Goal: Information Seeking & Learning: Find specific fact

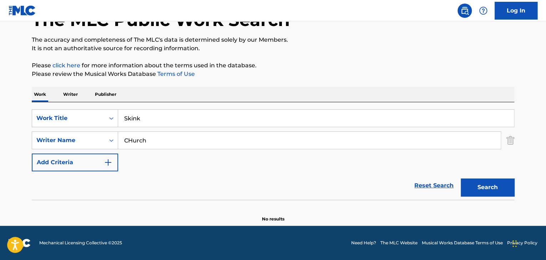
click at [190, 113] on input "Skink" at bounding box center [316, 118] width 396 height 17
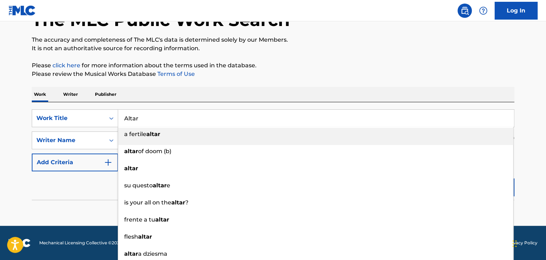
type input "Altar"
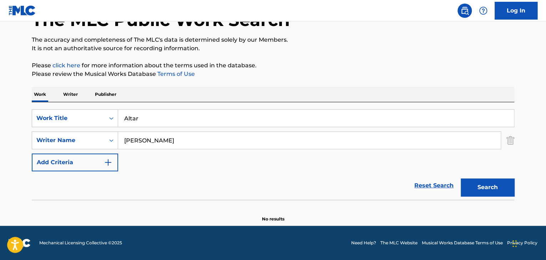
type input "[PERSON_NAME]"
click at [461, 179] on button "Search" at bounding box center [488, 188] width 54 height 18
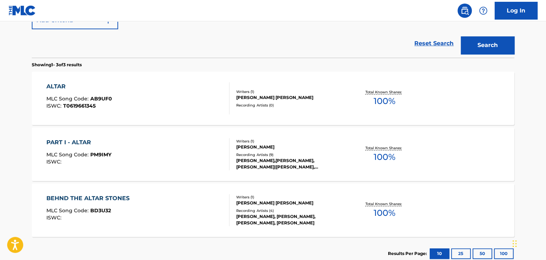
scroll to position [192, 0]
click at [81, 142] on div "PART I - ALTAR" at bounding box center [78, 142] width 65 height 9
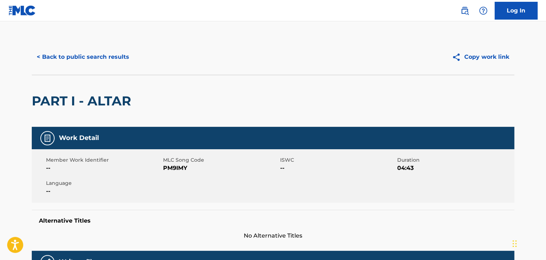
click at [177, 169] on span "PM9IMY" at bounding box center [220, 168] width 115 height 9
copy span "PM9IMY"
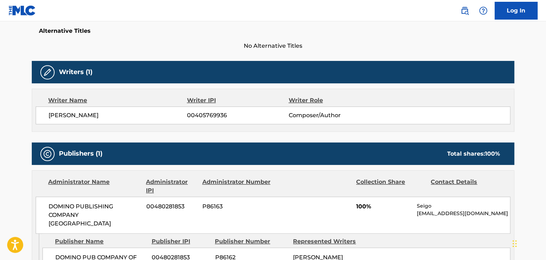
scroll to position [262, 0]
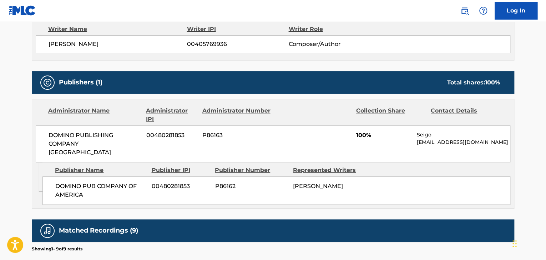
click at [111, 182] on span "DOMINO PUB COMPANY OF AMERICA" at bounding box center [100, 190] width 91 height 17
copy div "DOMINO PUB COMPANY OF AMERICA"
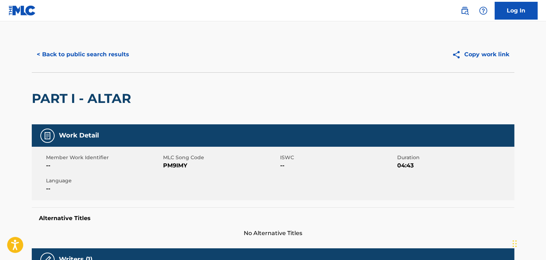
scroll to position [0, 0]
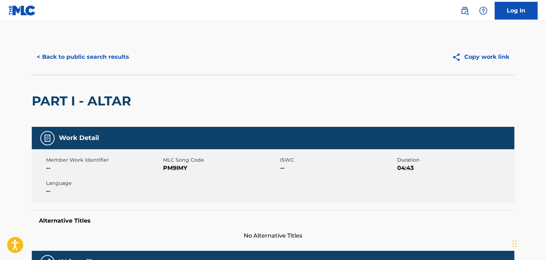
click at [81, 55] on button "< Back to public search results" at bounding box center [83, 57] width 102 height 18
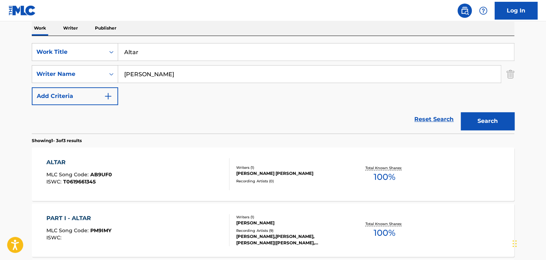
scroll to position [114, 0]
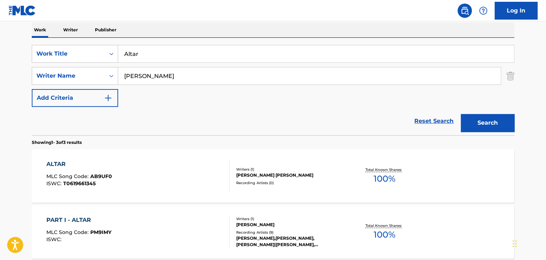
click at [174, 56] on input "Altar" at bounding box center [316, 53] width 396 height 17
paste input "RITUAL (nothing is lost)"
click at [483, 121] on button "Search" at bounding box center [488, 123] width 54 height 18
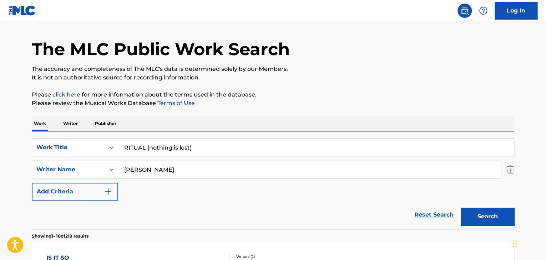
scroll to position [19, 0]
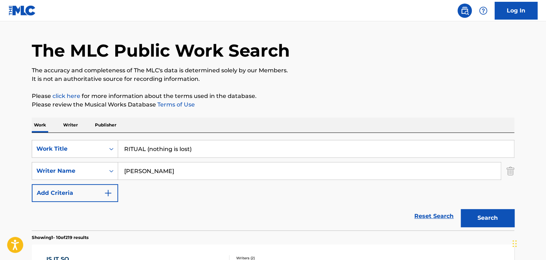
drag, startPoint x: 146, startPoint y: 147, endPoint x: 223, endPoint y: 147, distance: 77.1
click at [223, 147] on input "RITUAL (nothing is lost)" at bounding box center [316, 149] width 396 height 17
type input "RITUAL"
click at [461, 209] on button "Search" at bounding box center [488, 218] width 54 height 18
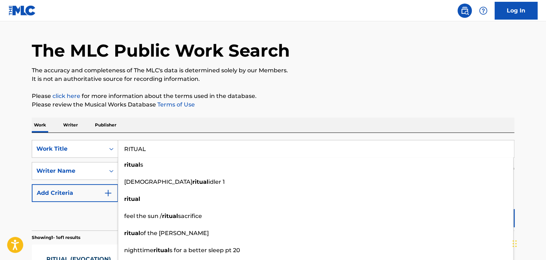
click at [83, 222] on div "Reset Search Search" at bounding box center [273, 216] width 482 height 29
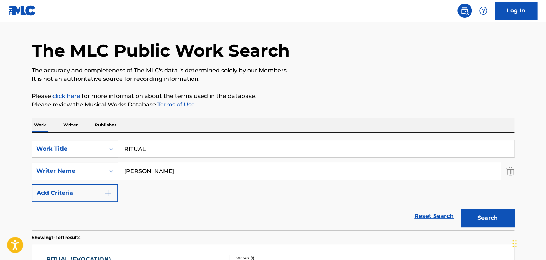
click at [478, 220] on button "Search" at bounding box center [488, 218] width 54 height 18
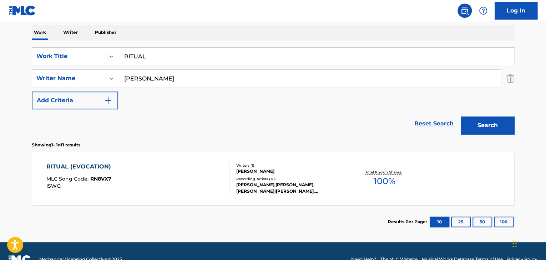
scroll to position [114, 0]
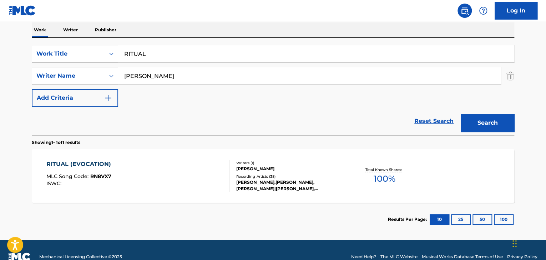
click at [90, 163] on div "RITUAL (EVOCATION)" at bounding box center [80, 164] width 68 height 9
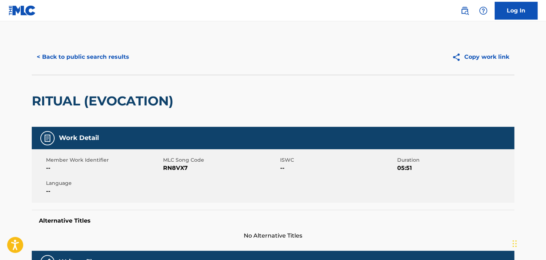
click at [121, 54] on button "< Back to public search results" at bounding box center [83, 57] width 102 height 18
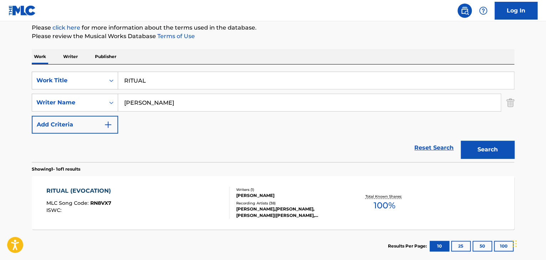
click at [202, 83] on input "RITUAL" at bounding box center [316, 80] width 396 height 17
paste input "Human Frailty"
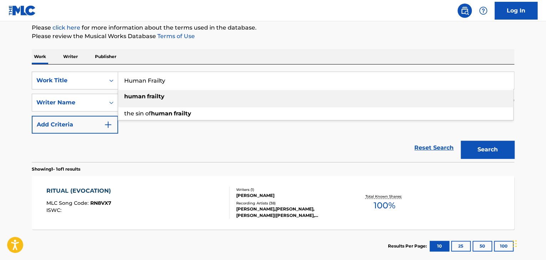
type input "Human Frailty"
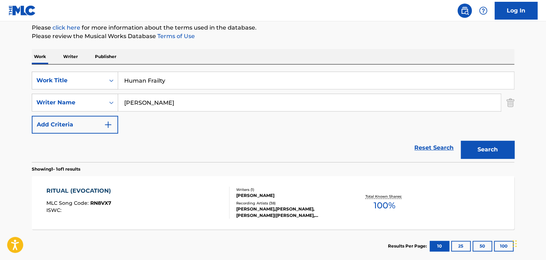
click at [144, 105] on input "[PERSON_NAME]" at bounding box center [309, 102] width 382 height 17
paste input "[PERSON_NAME]"
type input "[PERSON_NAME]"
click at [500, 155] on button "Search" at bounding box center [488, 150] width 54 height 18
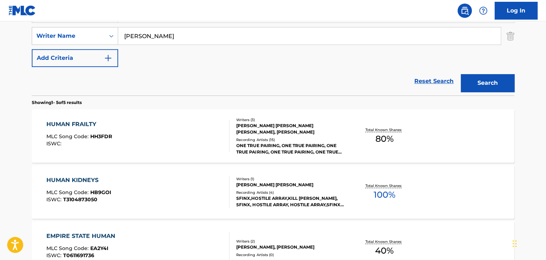
scroll to position [158, 0]
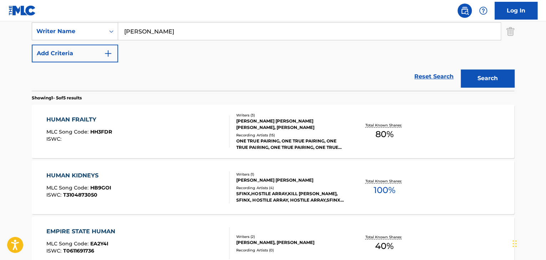
click at [72, 117] on div "HUMAN FRAILTY" at bounding box center [79, 120] width 66 height 9
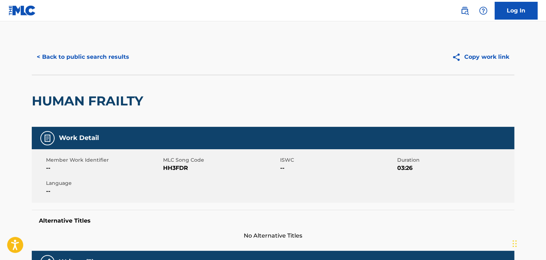
click at [171, 167] on span "HH3FDR" at bounding box center [220, 168] width 115 height 9
copy span "HH3FDR"
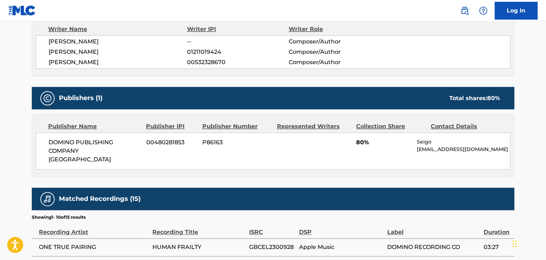
scroll to position [285, 0]
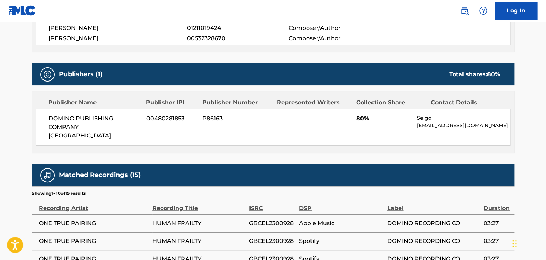
click at [87, 122] on span "DOMINO PUBLISHING COMPANY [GEOGRAPHIC_DATA]" at bounding box center [95, 128] width 92 height 26
copy div "DOMINO PUBLISHING COMPANY [GEOGRAPHIC_DATA]"
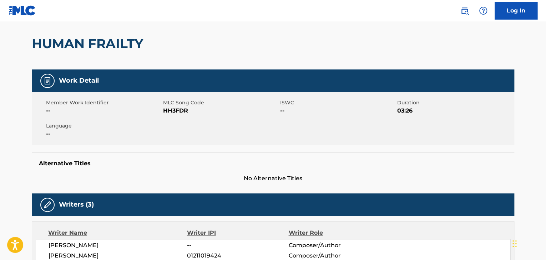
scroll to position [24, 0]
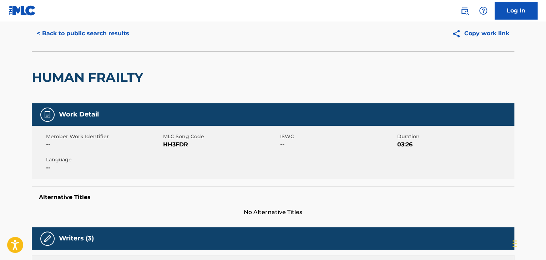
click at [114, 35] on button "< Back to public search results" at bounding box center [83, 34] width 102 height 18
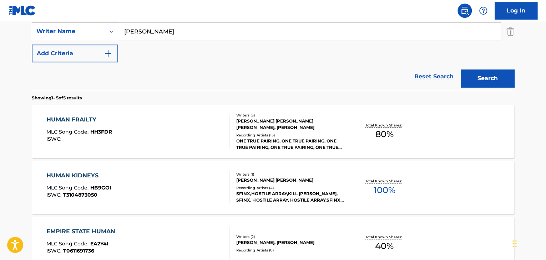
scroll to position [111, 0]
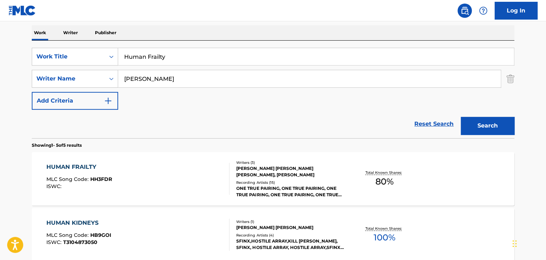
click at [189, 59] on input "Human Frailty" at bounding box center [316, 56] width 396 height 17
paste input "[US_STATE] Tech"
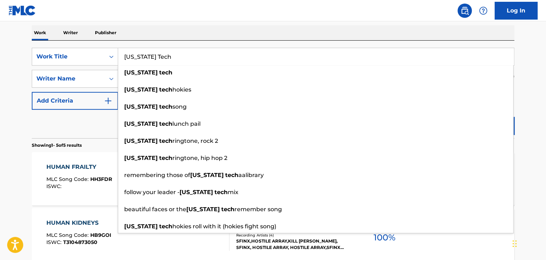
type input "[US_STATE] Tech"
click at [74, 127] on div "Reset Search Search" at bounding box center [273, 124] width 482 height 29
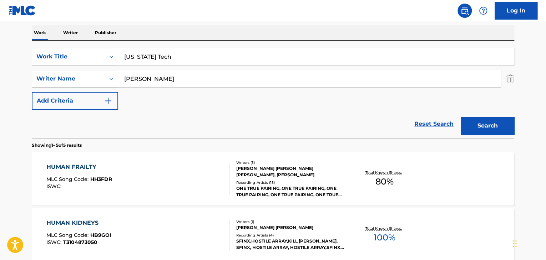
click at [178, 80] on input "[PERSON_NAME]" at bounding box center [309, 78] width 382 height 17
paste input "[PERSON_NAME]"
type input "[PERSON_NAME]"
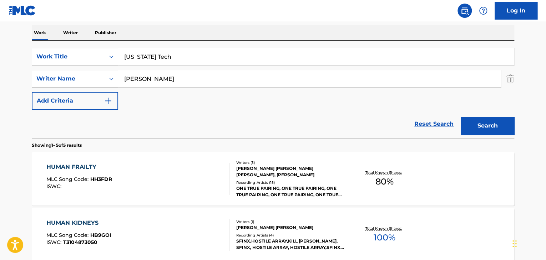
click at [484, 128] on button "Search" at bounding box center [488, 126] width 54 height 18
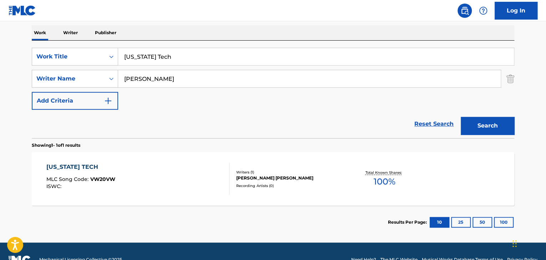
click at [76, 169] on div "[US_STATE] TECH" at bounding box center [80, 167] width 69 height 9
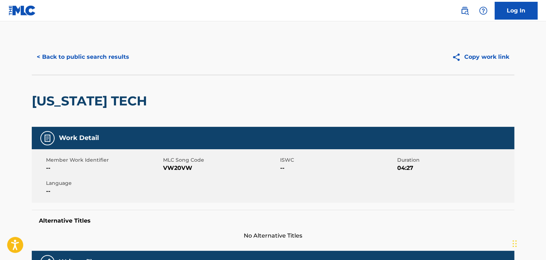
click at [176, 167] on span "VW20VW" at bounding box center [220, 168] width 115 height 9
copy span "VW20VW"
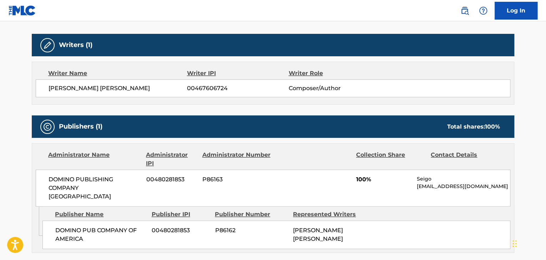
scroll to position [238, 0]
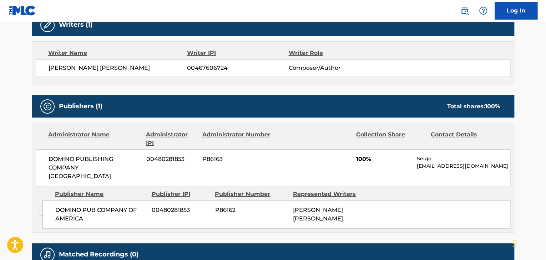
click at [91, 206] on span "DOMINO PUB COMPANY OF AMERICA" at bounding box center [100, 214] width 91 height 17
click at [90, 206] on span "DOMINO PUB COMPANY OF AMERICA" at bounding box center [100, 214] width 91 height 17
click at [91, 206] on span "DOMINO PUB COMPANY OF AMERICA" at bounding box center [100, 214] width 91 height 17
copy div "DOMINO PUB COMPANY OF AMERICA"
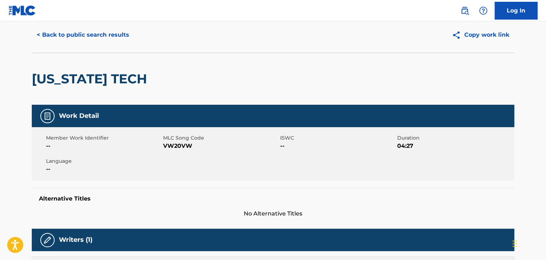
scroll to position [0, 0]
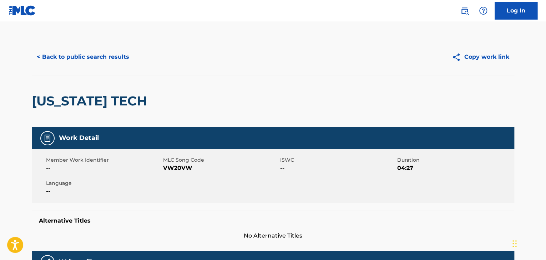
click at [103, 64] on button "< Back to public search results" at bounding box center [83, 57] width 102 height 18
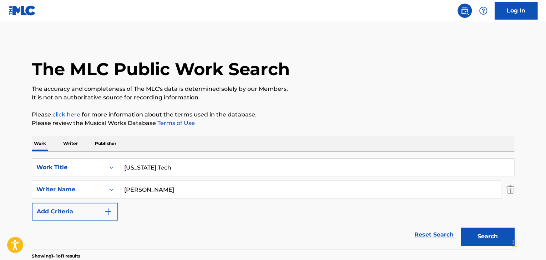
scroll to position [87, 0]
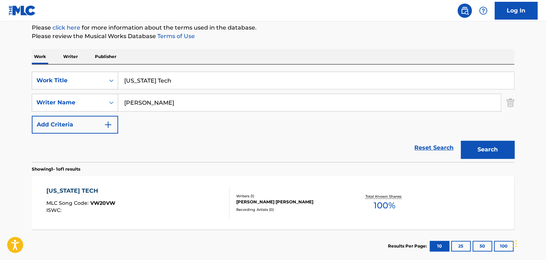
click at [173, 79] on input "[US_STATE] Tech" at bounding box center [316, 80] width 396 height 17
paste input "Gondola"
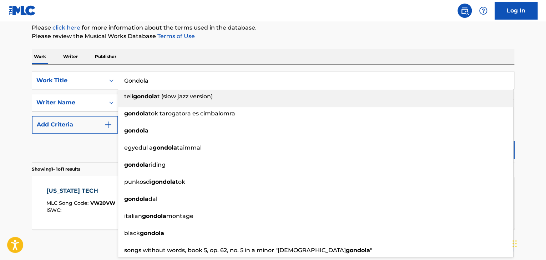
type input "Gondola"
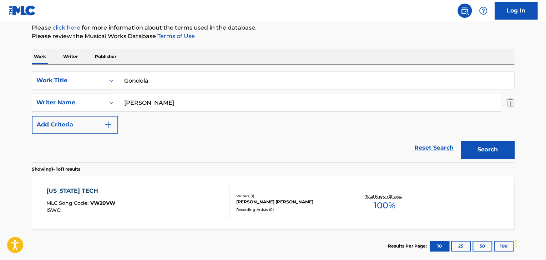
click at [168, 106] on input "[PERSON_NAME]" at bounding box center [309, 102] width 382 height 17
paste input "[PERSON_NAME]"
type input "[PERSON_NAME]"
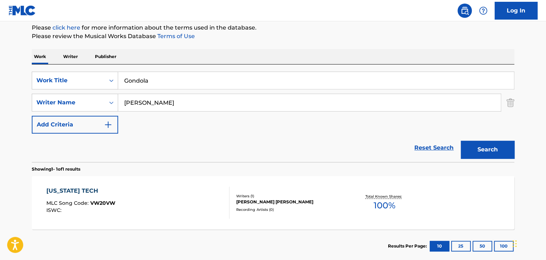
click at [504, 154] on button "Search" at bounding box center [488, 150] width 54 height 18
click at [69, 190] on div "GONDOLA" at bounding box center [78, 191] width 64 height 9
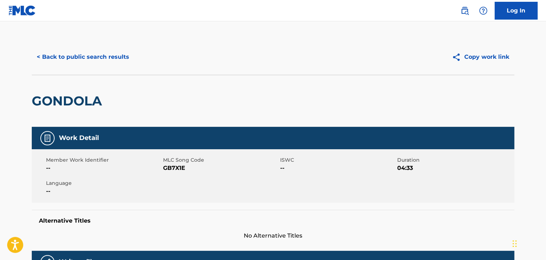
click at [179, 169] on span "GB7X1E" at bounding box center [220, 168] width 115 height 9
copy span "GB7X1E"
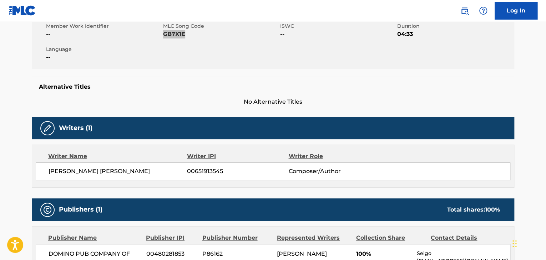
scroll to position [190, 0]
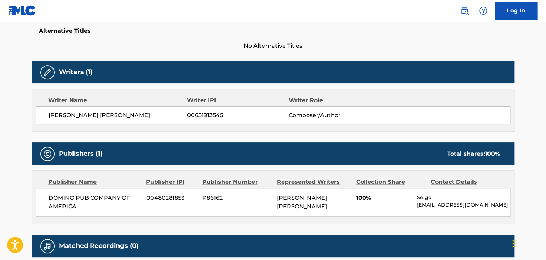
click at [107, 117] on span "[PERSON_NAME] [PERSON_NAME]" at bounding box center [118, 115] width 138 height 9
copy div "[PERSON_NAME] [PERSON_NAME]"
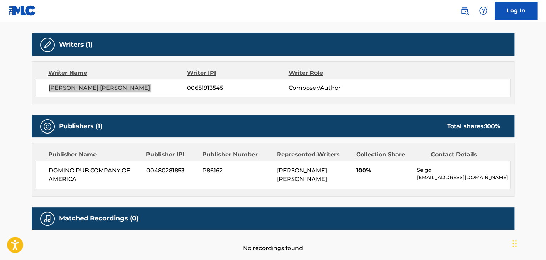
scroll to position [254, 0]
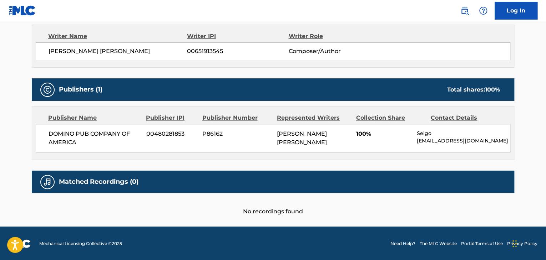
click at [111, 136] on span "DOMINO PUB COMPANY OF AMERICA" at bounding box center [95, 138] width 92 height 17
copy div "DOMINO PUB COMPANY OF AMERICA"
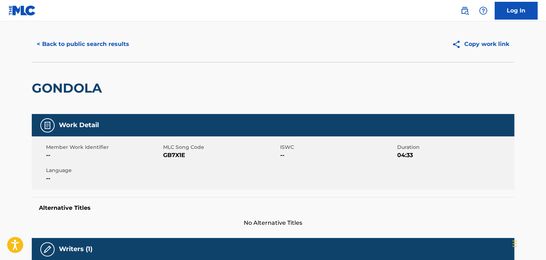
scroll to position [0, 0]
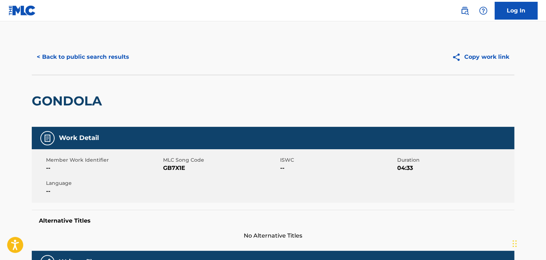
click at [93, 61] on button "< Back to public search results" at bounding box center [83, 57] width 102 height 18
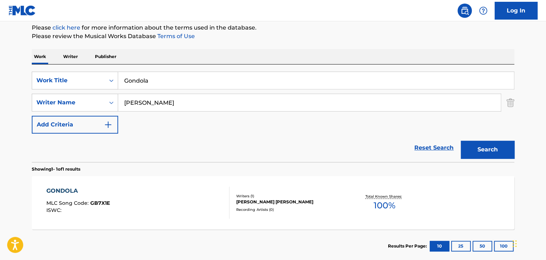
click at [158, 78] on input "Gondola" at bounding box center [316, 80] width 396 height 17
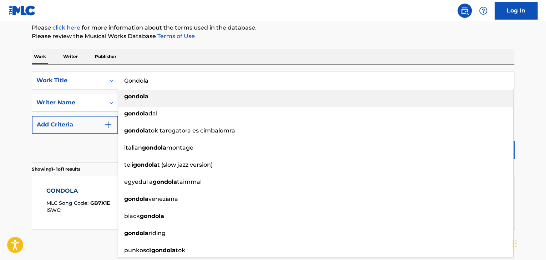
paste input "Peligro (Danger)"
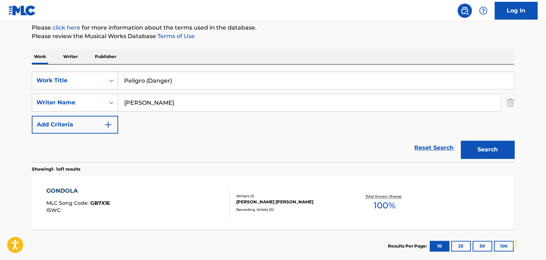
type input "Peligro (Danger)"
click at [202, 104] on input "[PERSON_NAME]" at bounding box center [309, 102] width 382 height 17
paste input "[PERSON_NAME]"
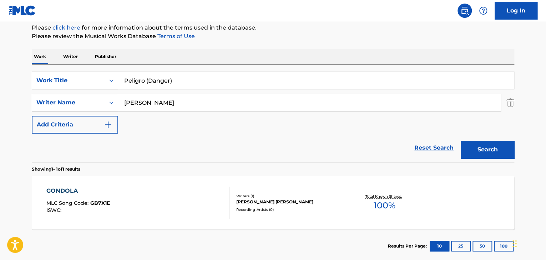
type input "[PERSON_NAME]"
click at [480, 146] on button "Search" at bounding box center [488, 150] width 54 height 18
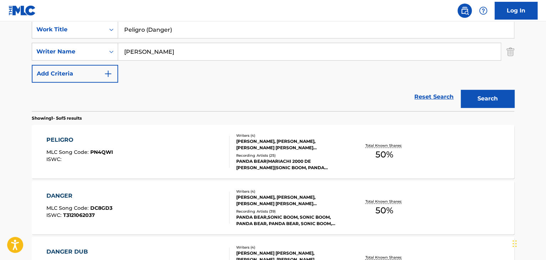
scroll to position [158, 0]
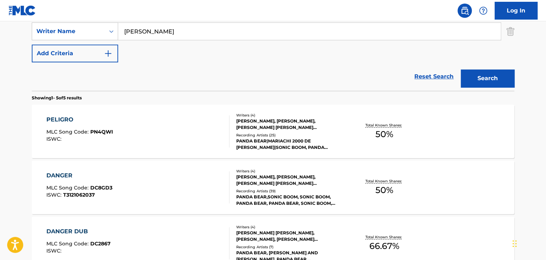
click at [70, 120] on div "PELIGRO" at bounding box center [79, 120] width 67 height 9
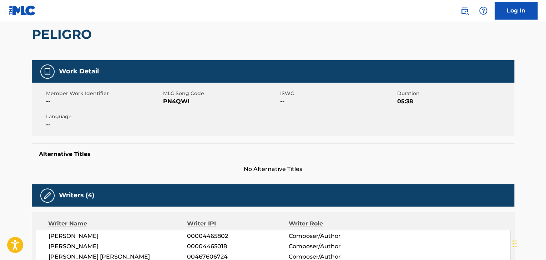
scroll to position [95, 0]
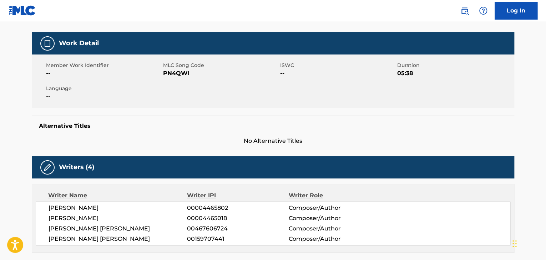
click at [167, 74] on span "PN4QWI" at bounding box center [220, 73] width 115 height 9
copy span "PN4QWI"
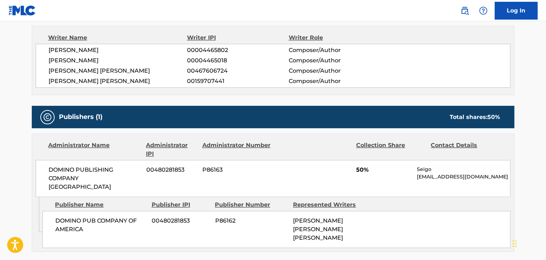
scroll to position [285, 0]
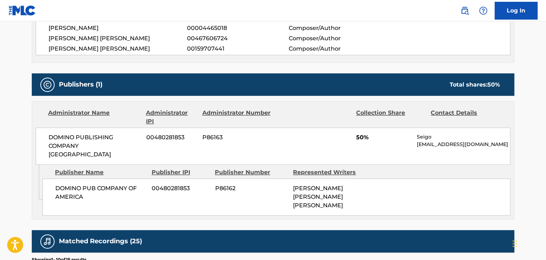
click at [127, 184] on span "DOMINO PUB COMPANY OF AMERICA" at bounding box center [100, 192] width 91 height 17
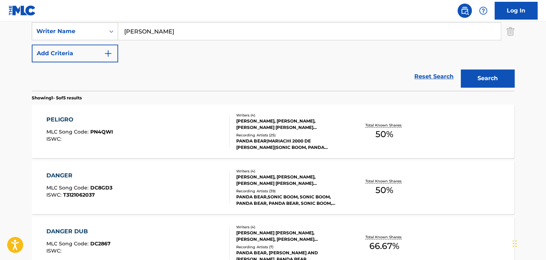
click at [62, 177] on div "DANGER" at bounding box center [79, 176] width 66 height 9
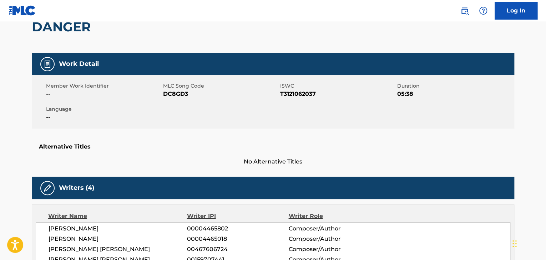
scroll to position [71, 0]
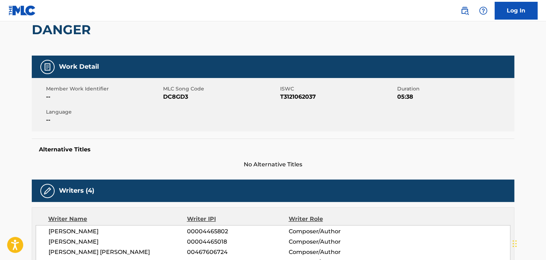
click at [180, 95] on span "DC8GD3" at bounding box center [220, 97] width 115 height 9
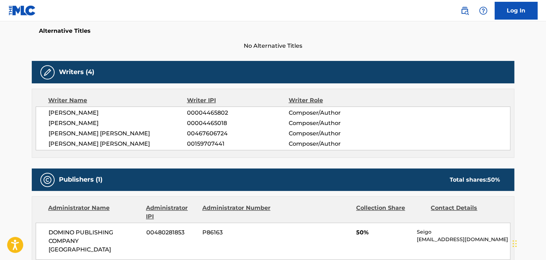
scroll to position [0, 0]
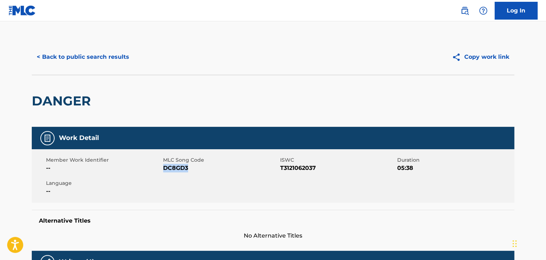
click at [57, 54] on button "< Back to public search results" at bounding box center [83, 57] width 102 height 18
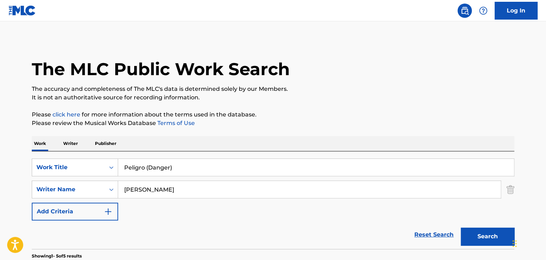
click at [218, 167] on input "Peligro (Danger)" at bounding box center [316, 167] width 396 height 17
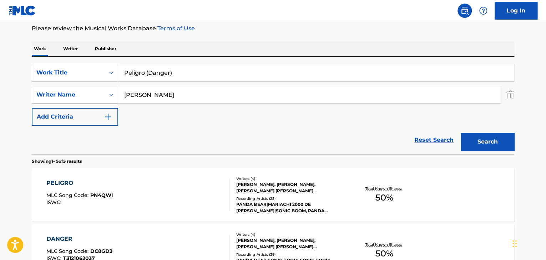
click at [228, 71] on input "Peligro (Danger)" at bounding box center [316, 72] width 396 height 17
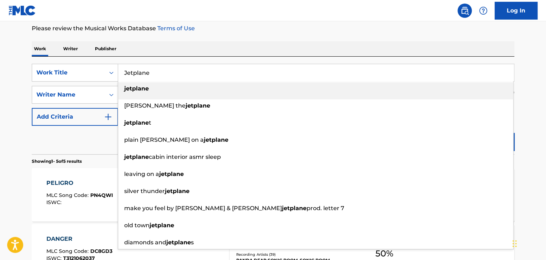
type input "Jetplane"
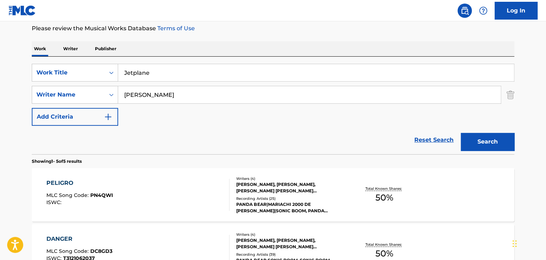
paste input "[PERSON_NAME]"
type input "[PERSON_NAME]"
click at [461, 133] on button "Search" at bounding box center [488, 142] width 54 height 18
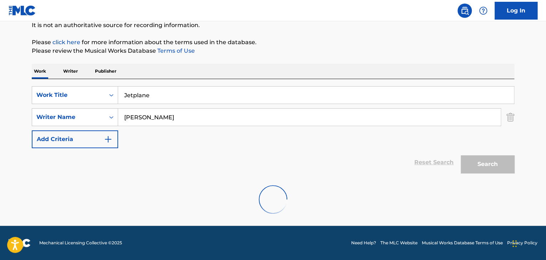
scroll to position [49, 0]
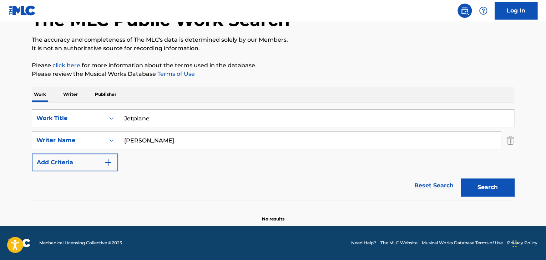
click at [182, 117] on input "Jetplane" at bounding box center [316, 118] width 396 height 17
paste input "Wild Fields"
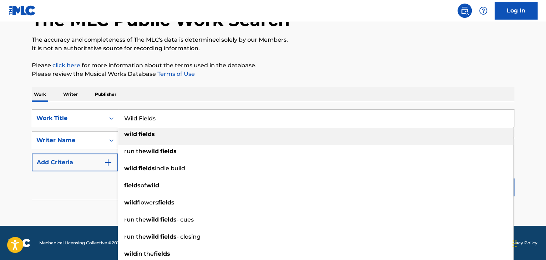
type input "Wild Fields"
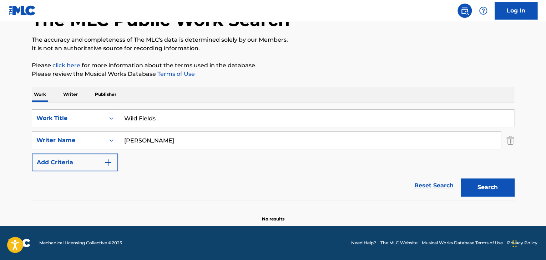
click at [214, 137] on input "[PERSON_NAME]" at bounding box center [309, 140] width 382 height 17
paste input "rnett"
type input "[PERSON_NAME]"
click at [492, 188] on button "Search" at bounding box center [488, 188] width 54 height 18
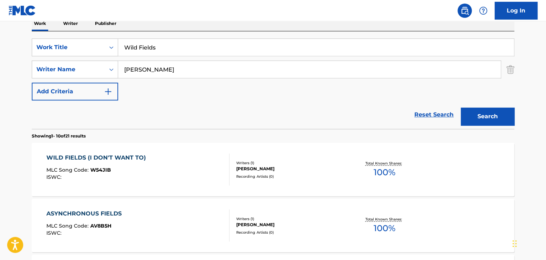
scroll to position [121, 0]
click at [129, 160] on div "WILD FIELDS (I DON'T WANT TO)" at bounding box center [97, 157] width 103 height 9
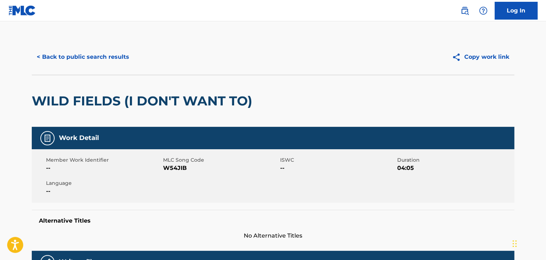
click at [178, 171] on span "W54JIB" at bounding box center [220, 168] width 115 height 9
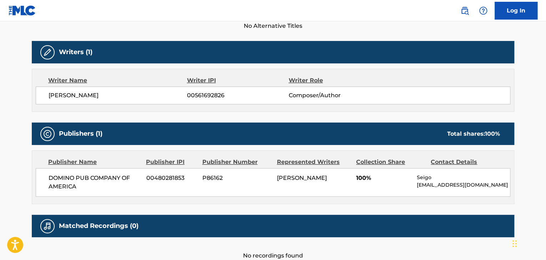
scroll to position [214, 0]
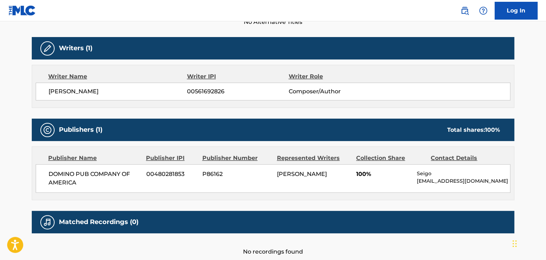
click at [112, 176] on span "DOMINO PUB COMPANY OF AMERICA" at bounding box center [95, 178] width 92 height 17
click at [112, 175] on span "DOMINO PUB COMPANY OF AMERICA" at bounding box center [95, 178] width 92 height 17
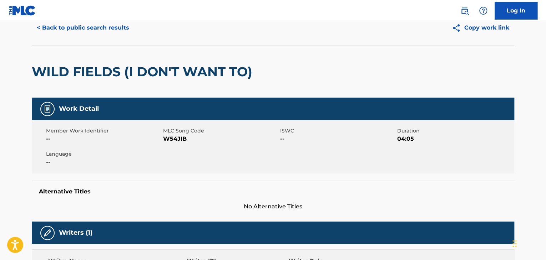
scroll to position [0, 0]
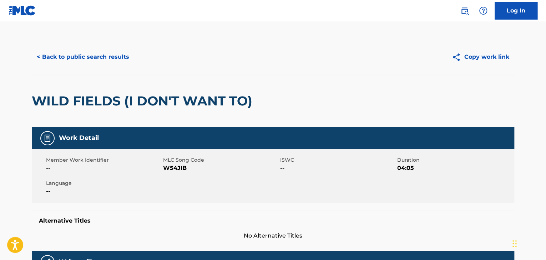
click at [102, 60] on button "< Back to public search results" at bounding box center [83, 57] width 102 height 18
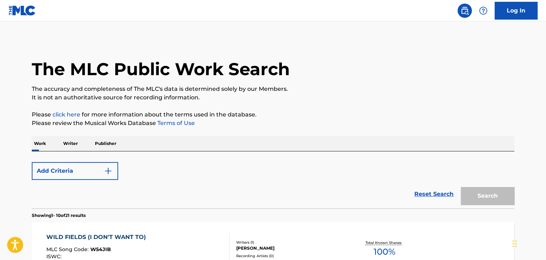
scroll to position [121, 0]
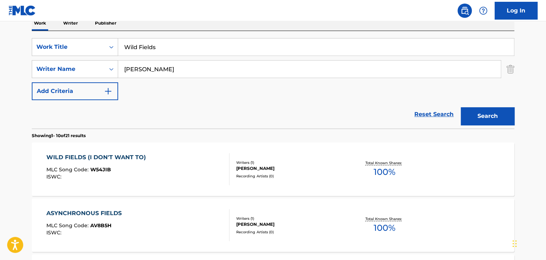
click at [221, 49] on input "Wild Fields" at bounding box center [316, 47] width 396 height 17
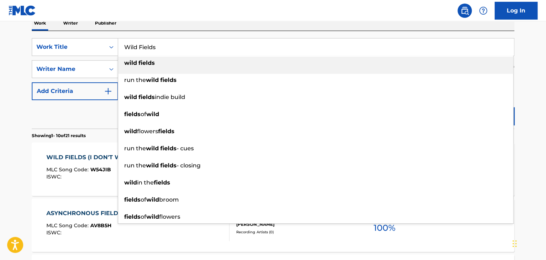
paste input "Glossolalia"
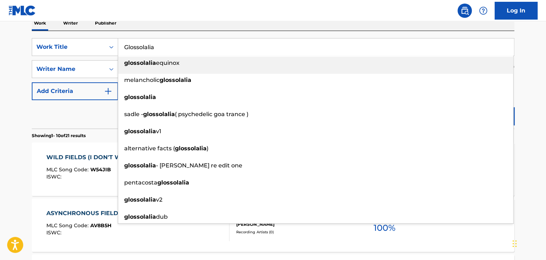
type input "Glossolalia"
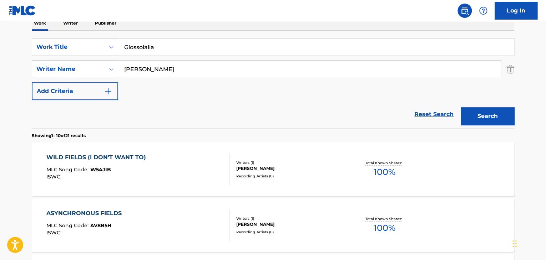
click at [283, 66] on input "[PERSON_NAME]" at bounding box center [309, 69] width 382 height 17
paste input "[PERSON_NAME]"
type input "[PERSON_NAME]"
click at [489, 118] on button "Search" at bounding box center [488, 116] width 54 height 18
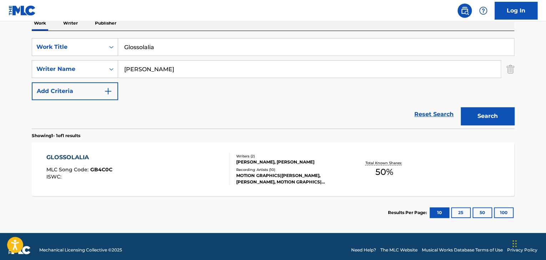
click at [71, 159] on div "GLOSSOLALIA" at bounding box center [79, 157] width 66 height 9
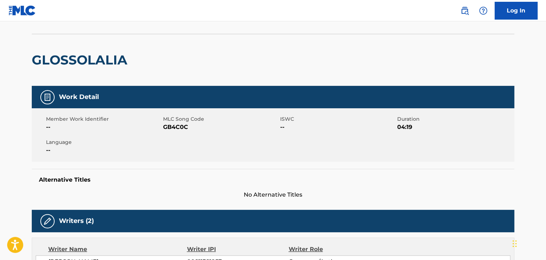
scroll to position [47, 0]
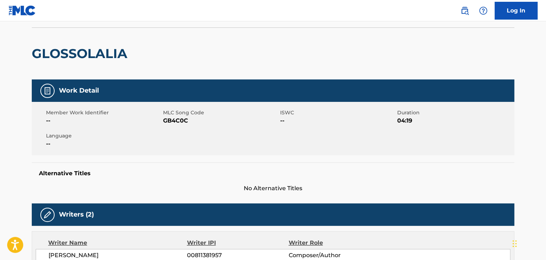
click at [179, 118] on span "GB4C0C" at bounding box center [220, 121] width 115 height 9
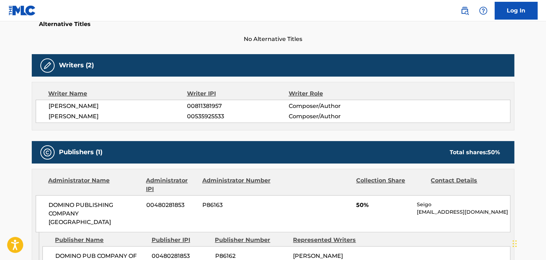
scroll to position [262, 0]
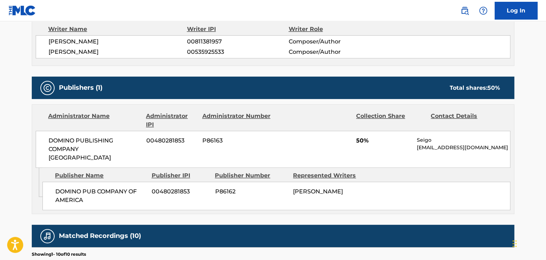
click at [120, 188] on span "DOMINO PUB COMPANY OF AMERICA" at bounding box center [100, 196] width 91 height 17
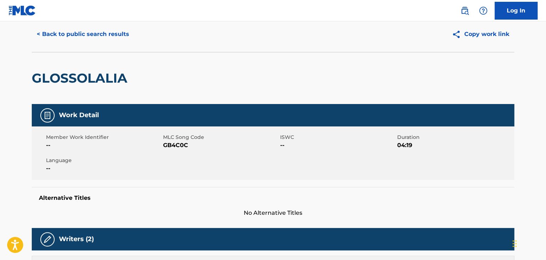
scroll to position [0, 0]
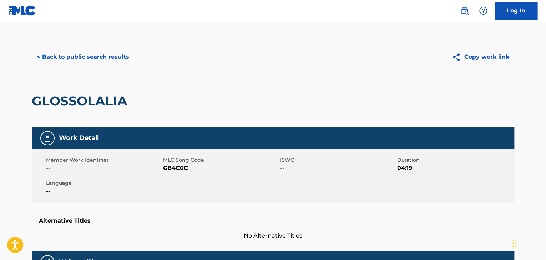
click at [117, 55] on button "< Back to public search results" at bounding box center [83, 57] width 102 height 18
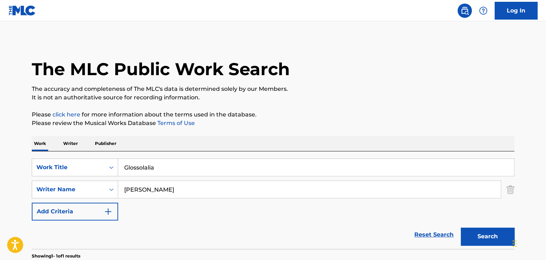
scroll to position [87, 0]
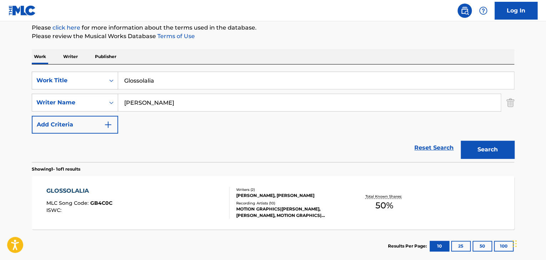
click at [201, 81] on input "Glossolalia" at bounding box center [316, 80] width 396 height 17
paste input "Make It Out"
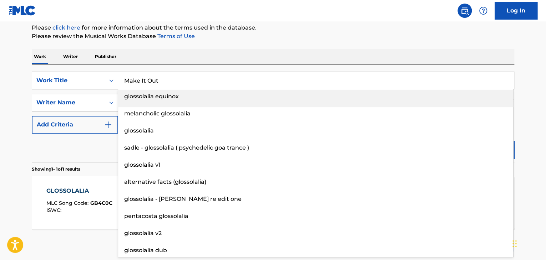
type input "Make It Out"
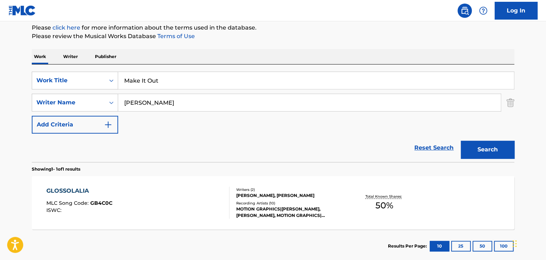
type input "[PERSON_NAME]"
click at [461, 141] on button "Search" at bounding box center [488, 150] width 54 height 18
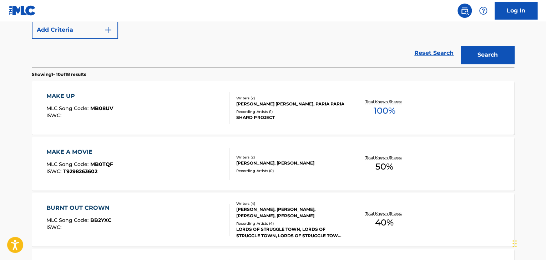
scroll to position [206, 0]
